Goal: Navigation & Orientation: Find specific page/section

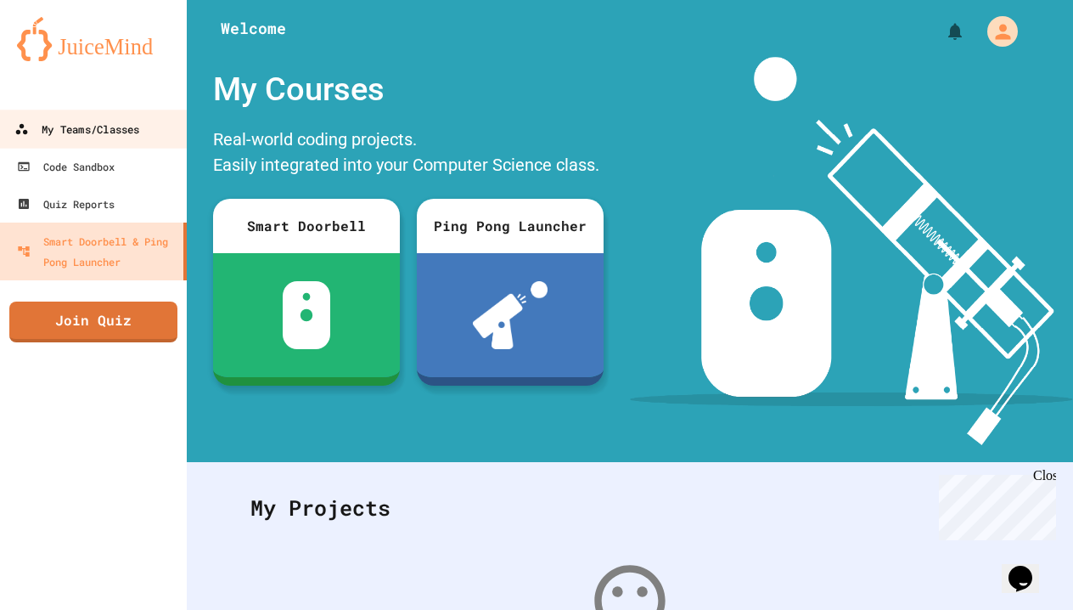
click at [70, 123] on div "My Teams/Classes" at bounding box center [76, 129] width 125 height 21
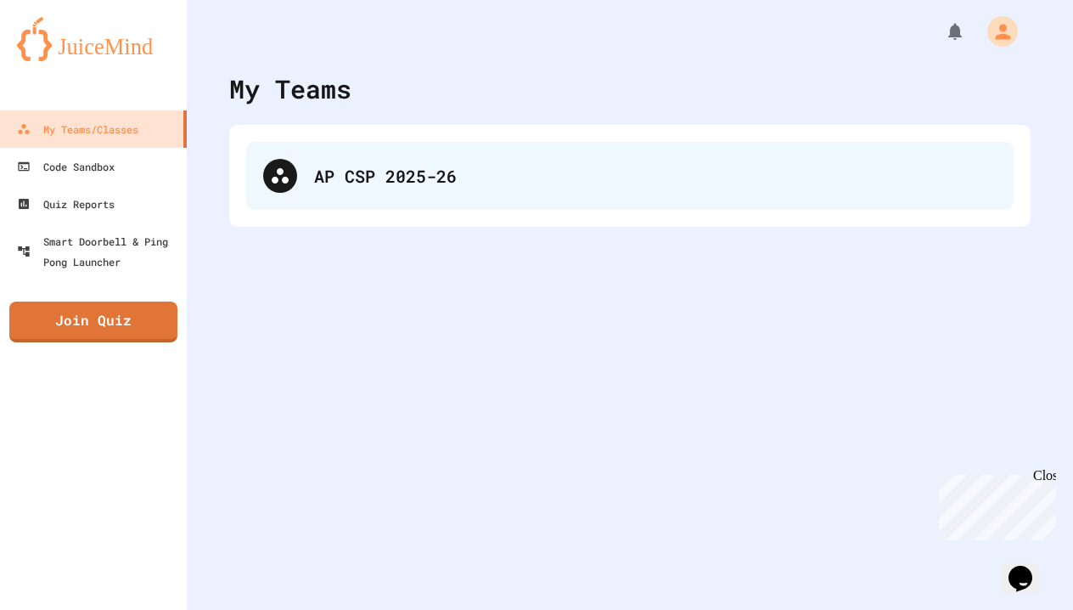
click at [343, 183] on div "AP CSP 2025-26" at bounding box center [655, 175] width 683 height 25
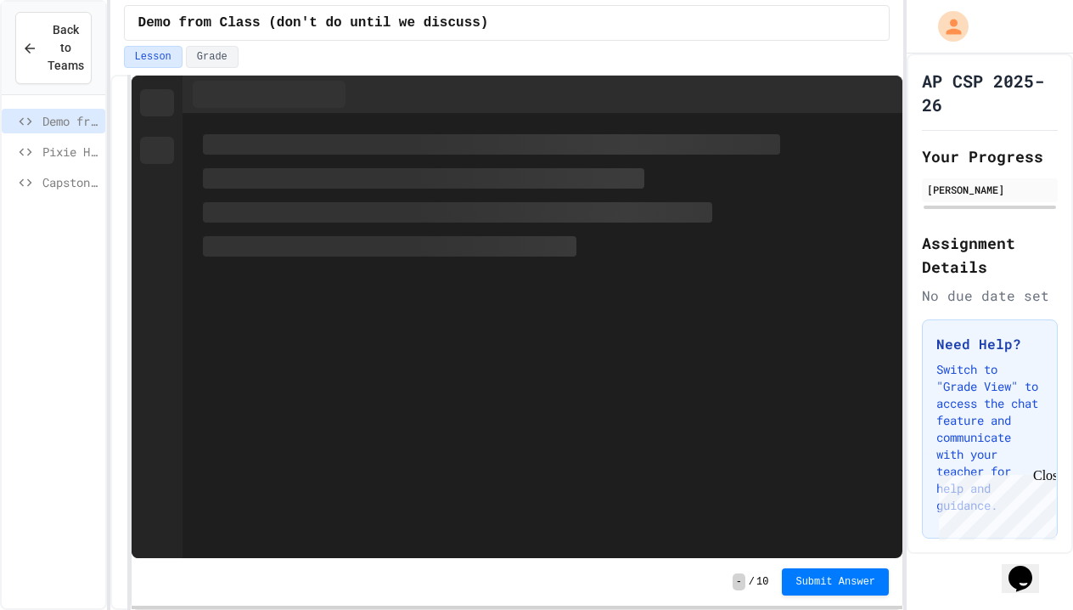
click at [49, 190] on span "Capstone 1: Draw Your Dragon" at bounding box center [70, 182] width 56 height 18
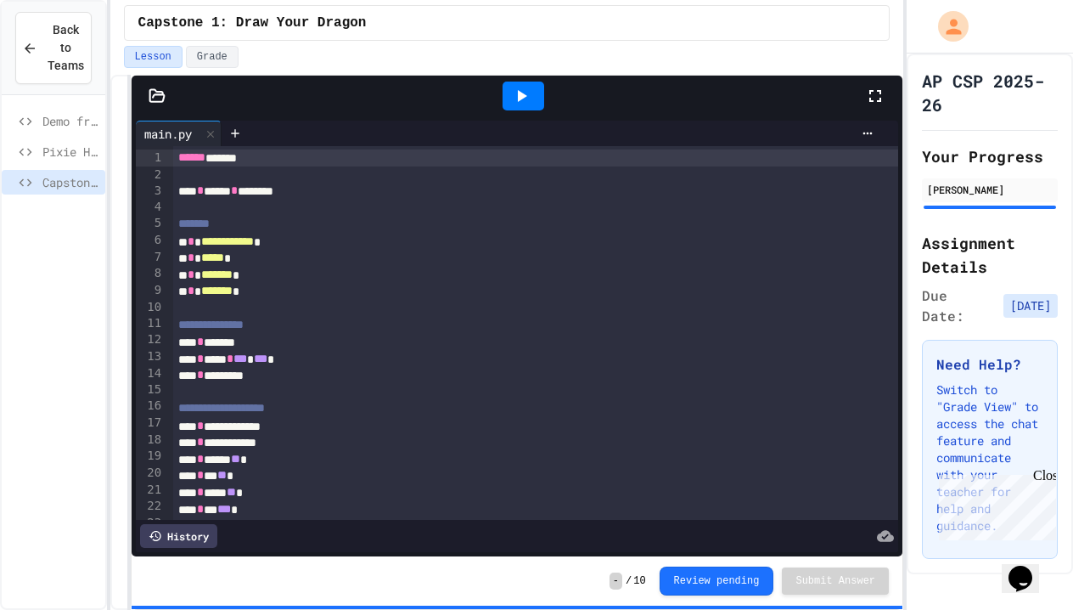
click at [526, 94] on icon at bounding box center [521, 96] width 20 height 20
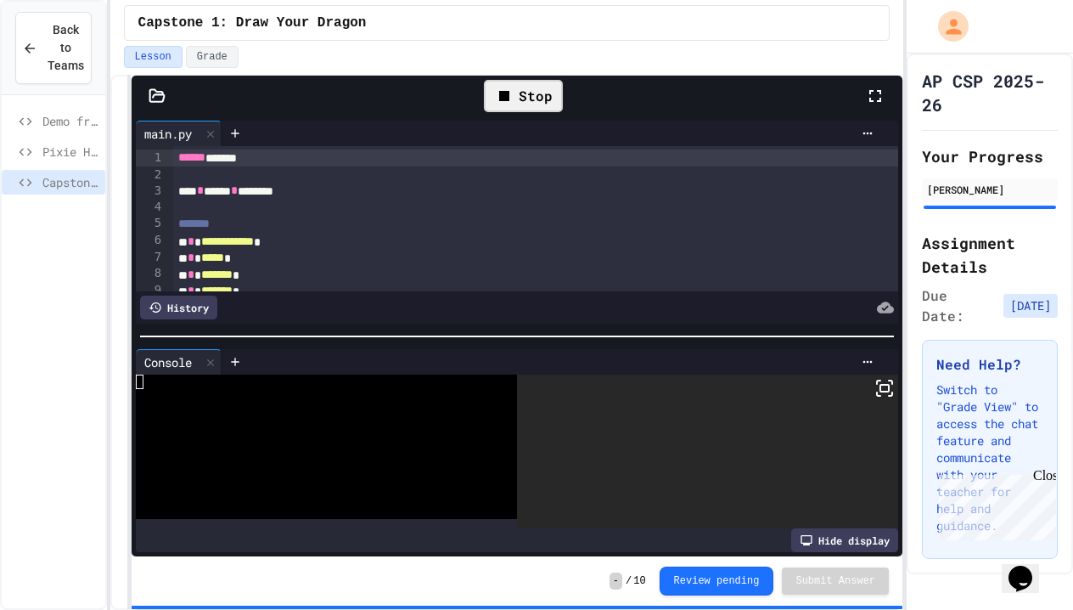
click at [888, 392] on icon at bounding box center [884, 388] width 20 height 20
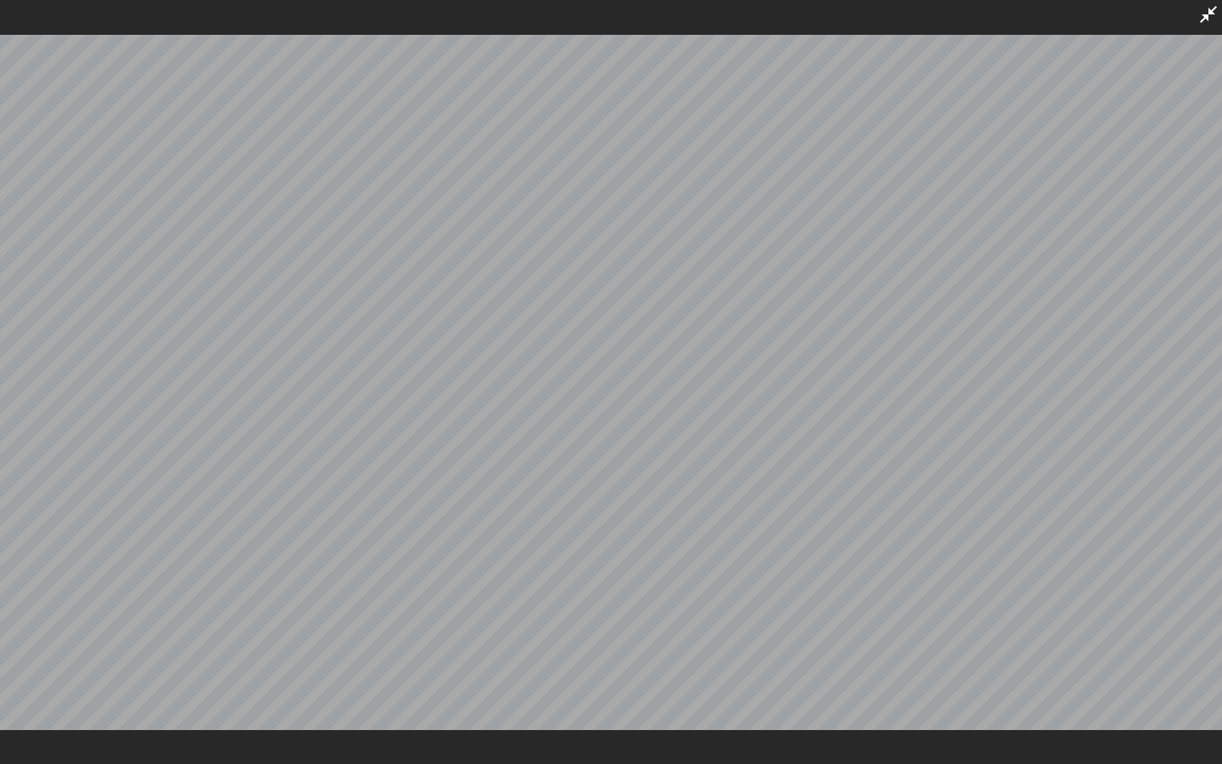
click at [1072, 20] on icon at bounding box center [1209, 14] width 20 height 20
